Goal: Task Accomplishment & Management: Use online tool/utility

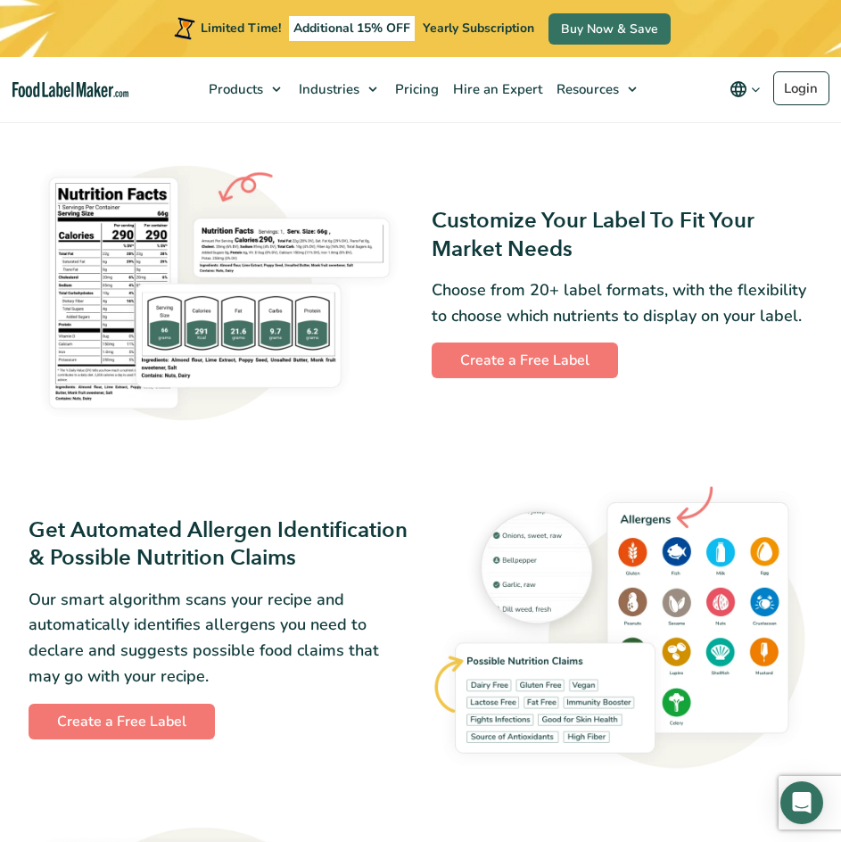
scroll to position [981, 0]
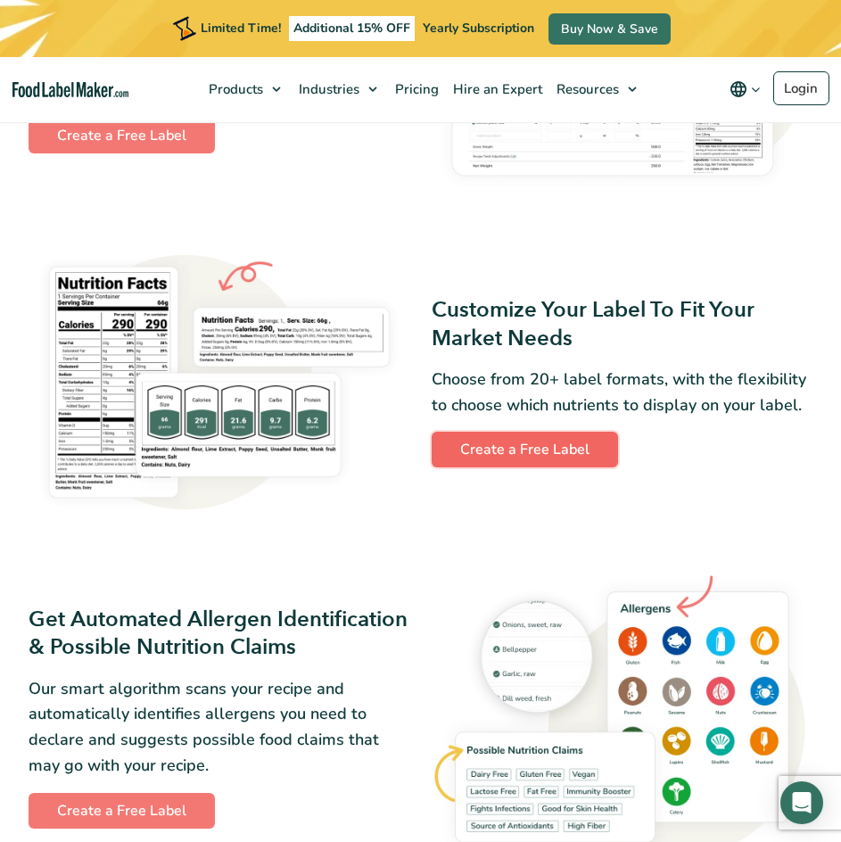
click at [554, 461] on link "Create a Free Label" at bounding box center [525, 450] width 186 height 36
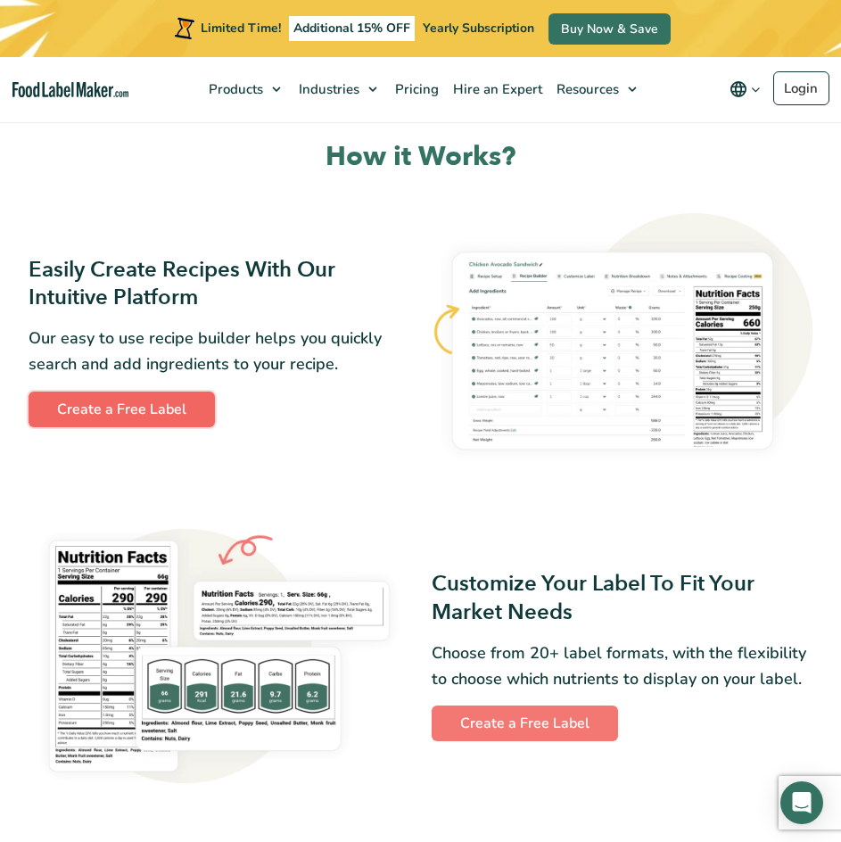
click at [108, 411] on link "Create a Free Label" at bounding box center [122, 410] width 186 height 36
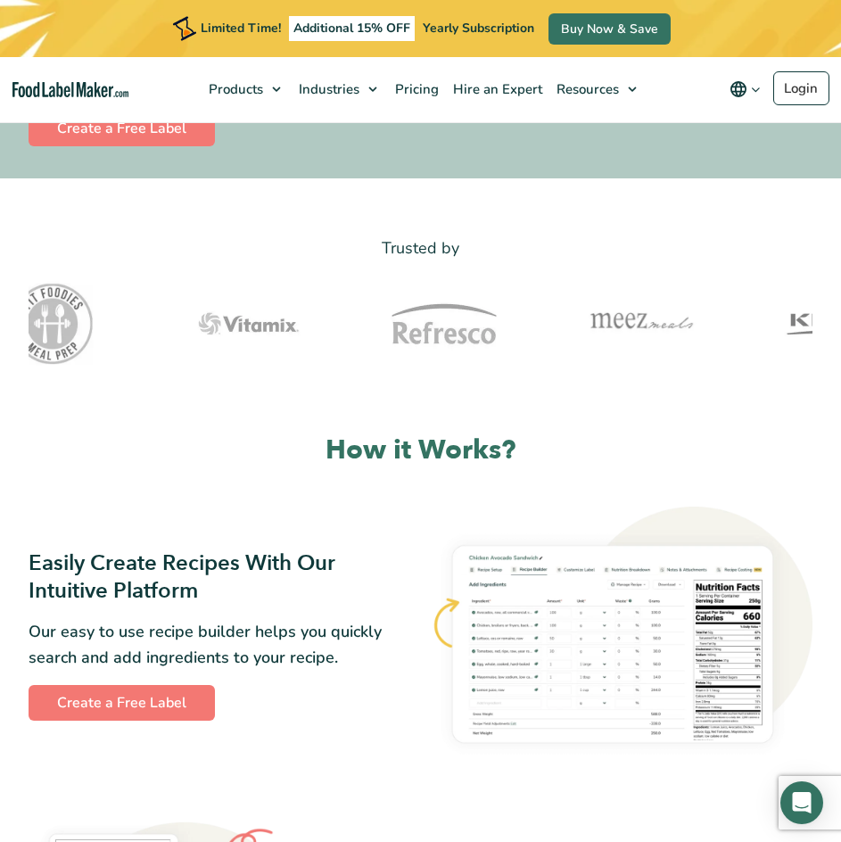
scroll to position [624, 0]
